Goal: Task Accomplishment & Management: Manage account settings

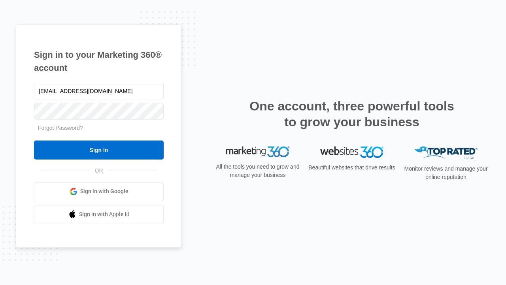
type input "[EMAIL_ADDRESS][DOMAIN_NAME]"
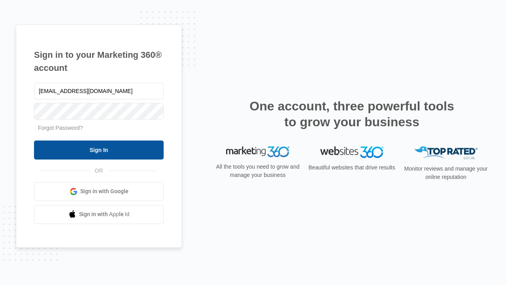
click at [99, 150] on input "Sign In" at bounding box center [99, 149] width 130 height 19
